Goal: Information Seeking & Learning: Check status

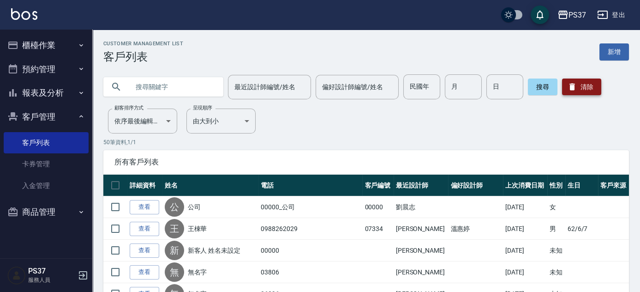
click at [577, 88] on button "清除" at bounding box center [581, 86] width 39 height 17
click at [422, 89] on input "民國年" at bounding box center [421, 86] width 37 height 25
click at [44, 94] on button "報表及分析" at bounding box center [46, 93] width 85 height 24
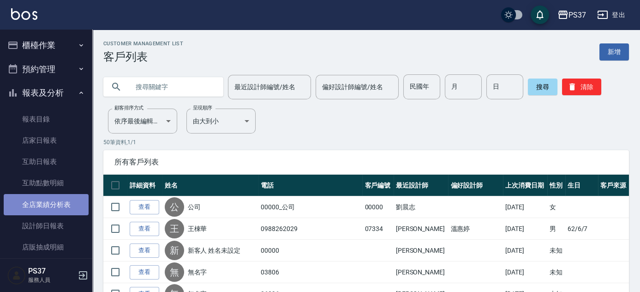
click at [47, 206] on link "全店業績分析表" at bounding box center [46, 204] width 85 height 21
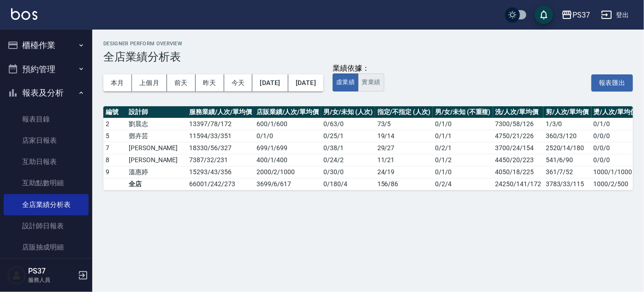
click at [384, 84] on button "實業績" at bounding box center [371, 82] width 26 height 18
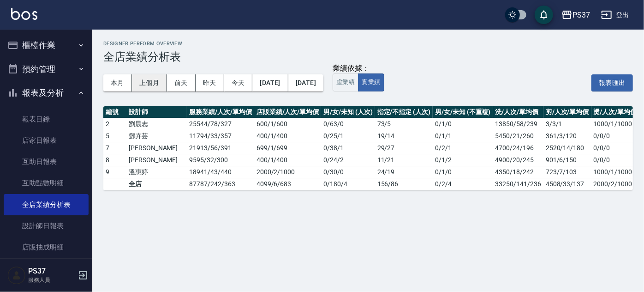
click at [153, 81] on button "上個月" at bounding box center [149, 82] width 35 height 17
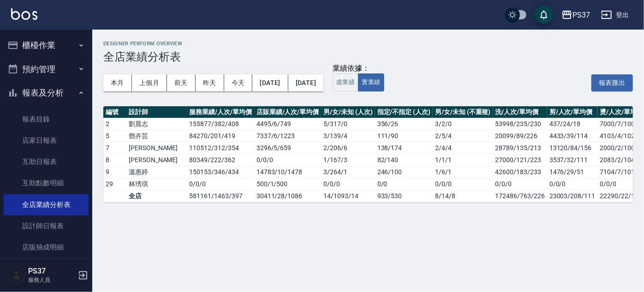
click at [401, 102] on div "Designer Perform Overview 全店業績分析表 本月 上個月 前天 昨天 今天 [DATE] [DATE] 業績依據： 虛業績 實業績 報…" at bounding box center [368, 122] width 552 height 184
click at [358, 81] on button "虛業績" at bounding box center [346, 82] width 26 height 18
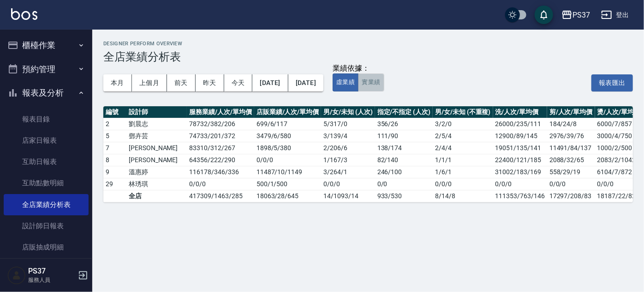
click at [384, 86] on button "實業績" at bounding box center [371, 82] width 26 height 18
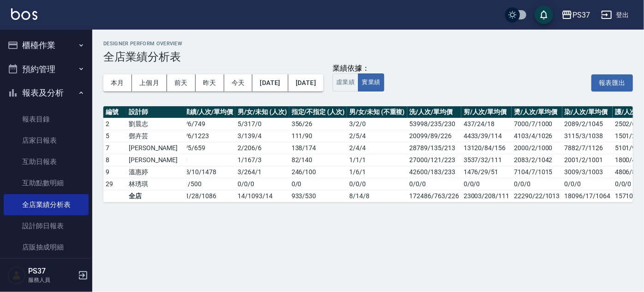
scroll to position [0, 203]
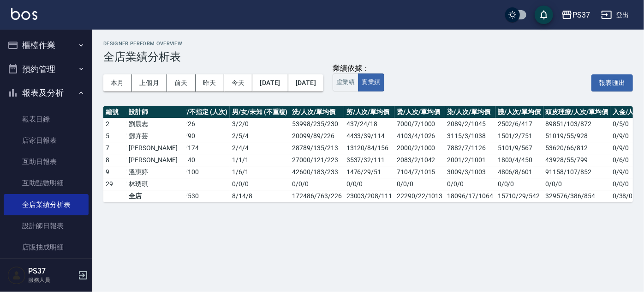
click at [493, 89] on div "業績依據： 虛業績 實業績 報表匯出" at bounding box center [483, 83] width 300 height 18
click at [435, 99] on div "本月 上個月 前天 昨天 今天 [DATE] [DATE] 業績依據： 虛業績 實業績 報表匯出" at bounding box center [368, 82] width 530 height 39
click at [38, 159] on link "互助日報表" at bounding box center [46, 161] width 85 height 21
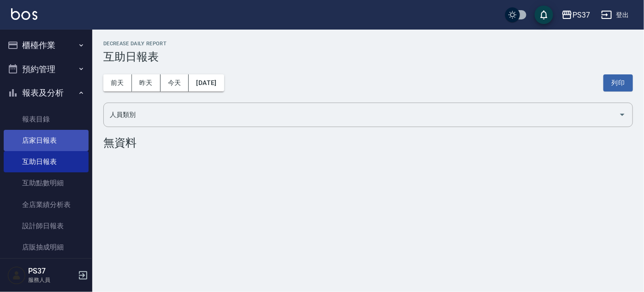
click at [59, 141] on link "店家日報表" at bounding box center [46, 140] width 85 height 21
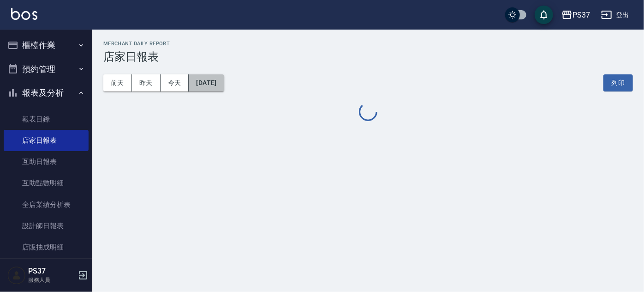
click at [210, 84] on button "[DATE]" at bounding box center [206, 82] width 35 height 17
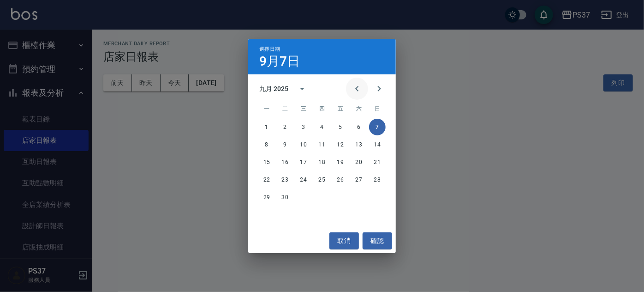
click at [358, 89] on icon "Previous month" at bounding box center [357, 88] width 11 height 11
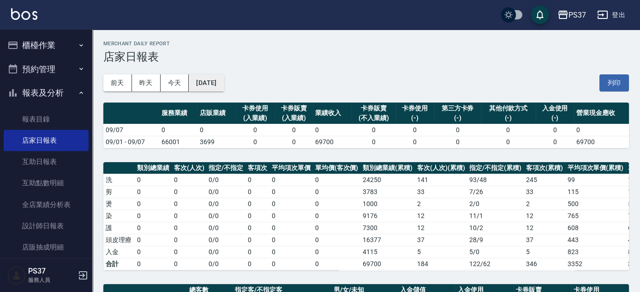
click at [224, 86] on button "[DATE]" at bounding box center [206, 82] width 35 height 17
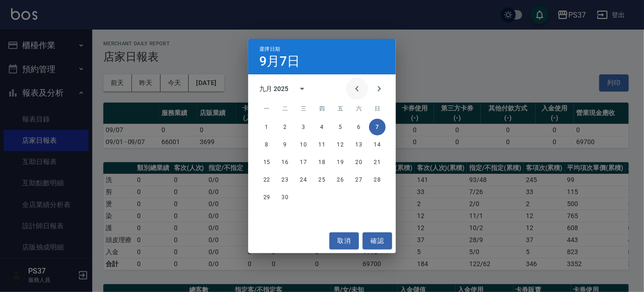
click at [359, 90] on icon "Previous month" at bounding box center [357, 88] width 11 height 11
click at [379, 197] on button "31" at bounding box center [377, 197] width 17 height 17
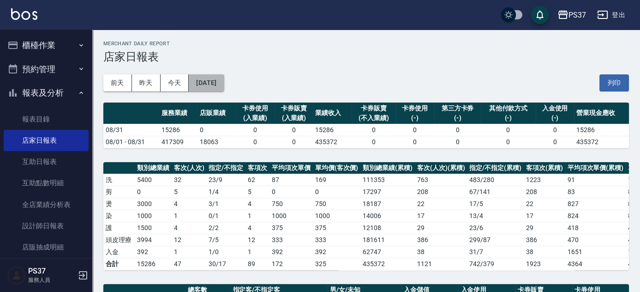
click at [209, 82] on button "[DATE]" at bounding box center [206, 82] width 35 height 17
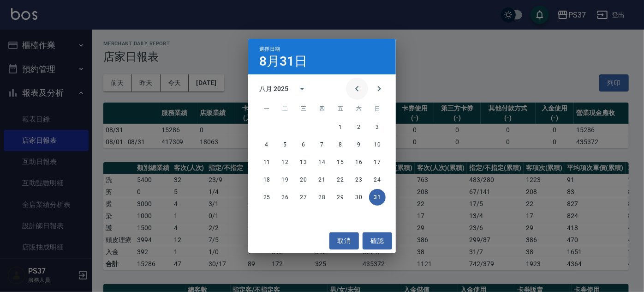
click at [358, 89] on icon "Previous month" at bounding box center [357, 88] width 11 height 11
click at [322, 199] on button "31" at bounding box center [322, 197] width 17 height 17
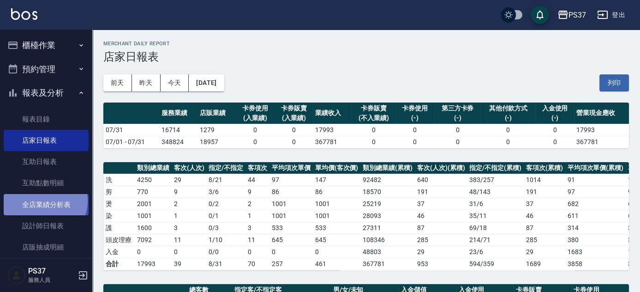
click at [43, 200] on link "全店業績分析表" at bounding box center [46, 204] width 85 height 21
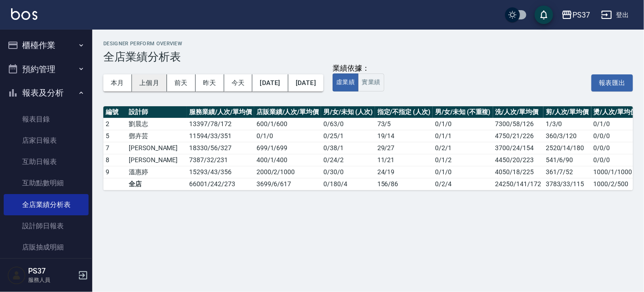
click at [150, 82] on button "上個月" at bounding box center [149, 82] width 35 height 17
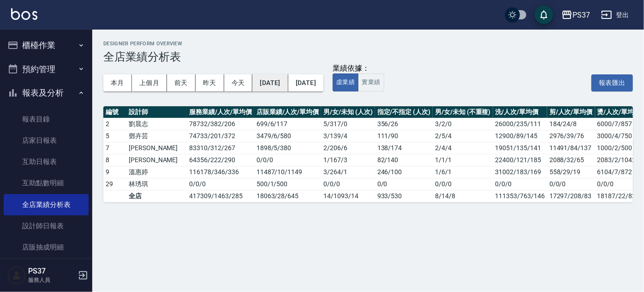
click at [288, 84] on button "[DATE]" at bounding box center [270, 82] width 36 height 17
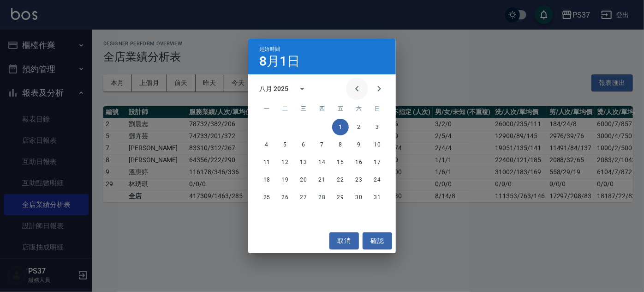
click at [360, 90] on icon "Previous month" at bounding box center [357, 88] width 11 height 11
click at [281, 125] on button "1" at bounding box center [285, 127] width 17 height 17
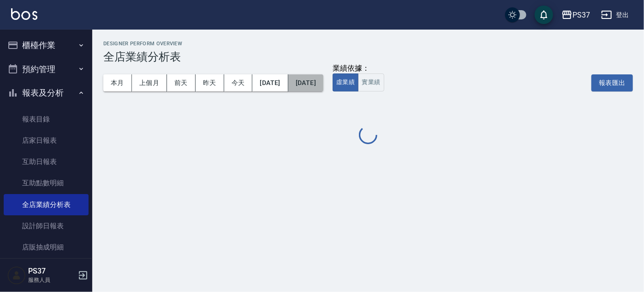
click at [323, 83] on button "[DATE]" at bounding box center [305, 82] width 35 height 17
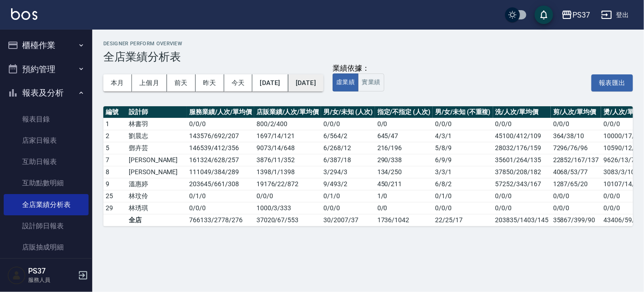
click at [323, 82] on button "[DATE]" at bounding box center [305, 82] width 35 height 17
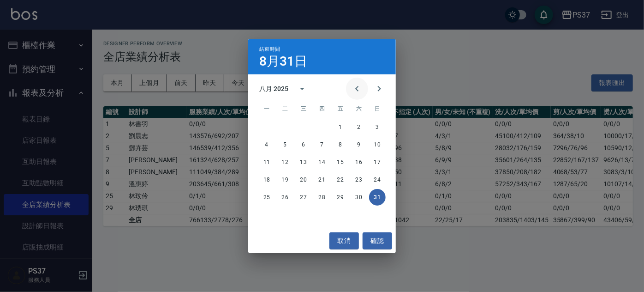
click at [357, 90] on icon "Previous month" at bounding box center [357, 88] width 11 height 11
click at [322, 196] on button "31" at bounding box center [322, 197] width 17 height 17
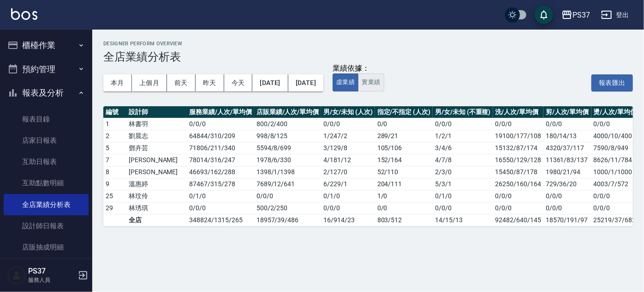
click at [384, 84] on button "實業績" at bounding box center [371, 82] width 26 height 18
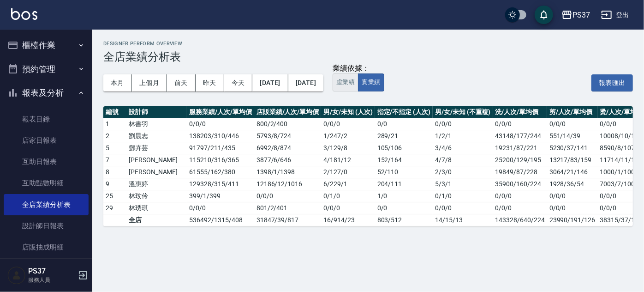
click at [358, 81] on button "虛業績" at bounding box center [346, 82] width 26 height 18
